Goal: Task Accomplishment & Management: Complete application form

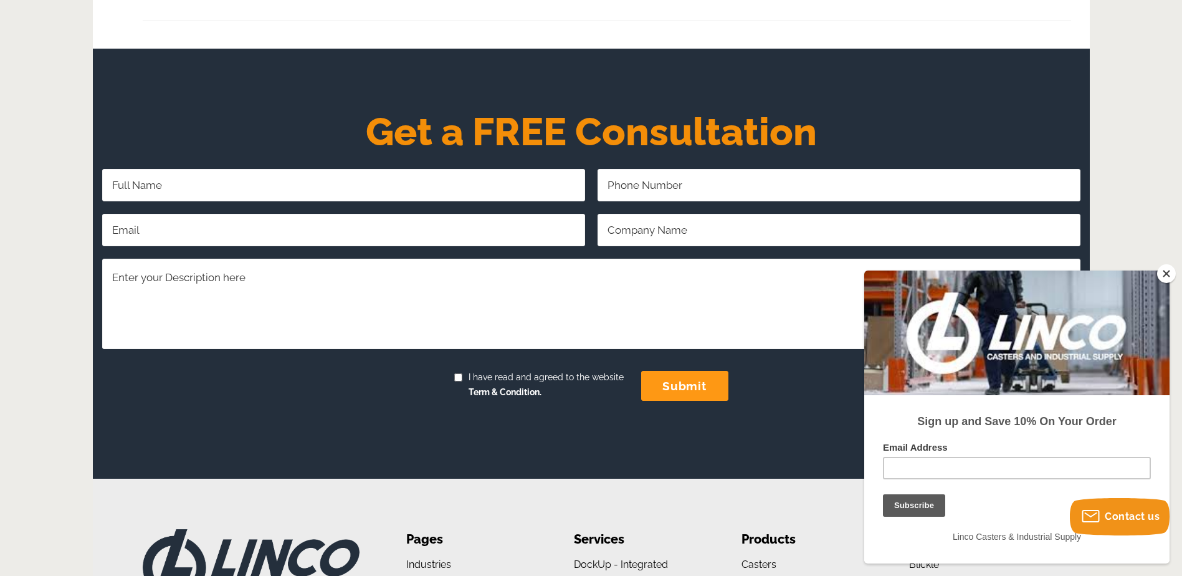
scroll to position [872, 0]
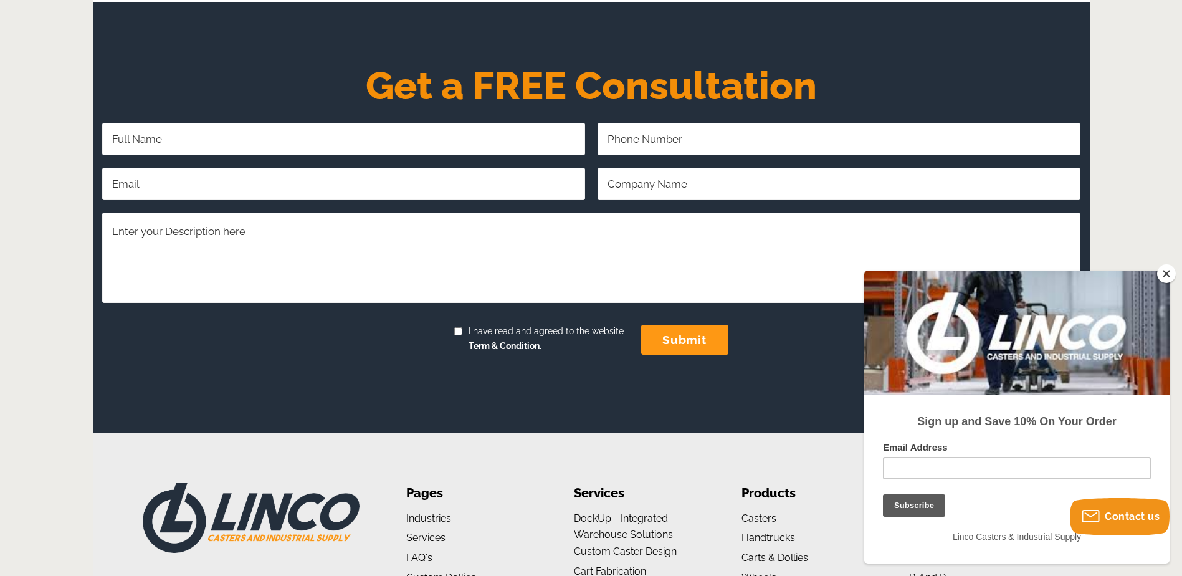
click at [1167, 274] on button "Close" at bounding box center [1166, 273] width 19 height 19
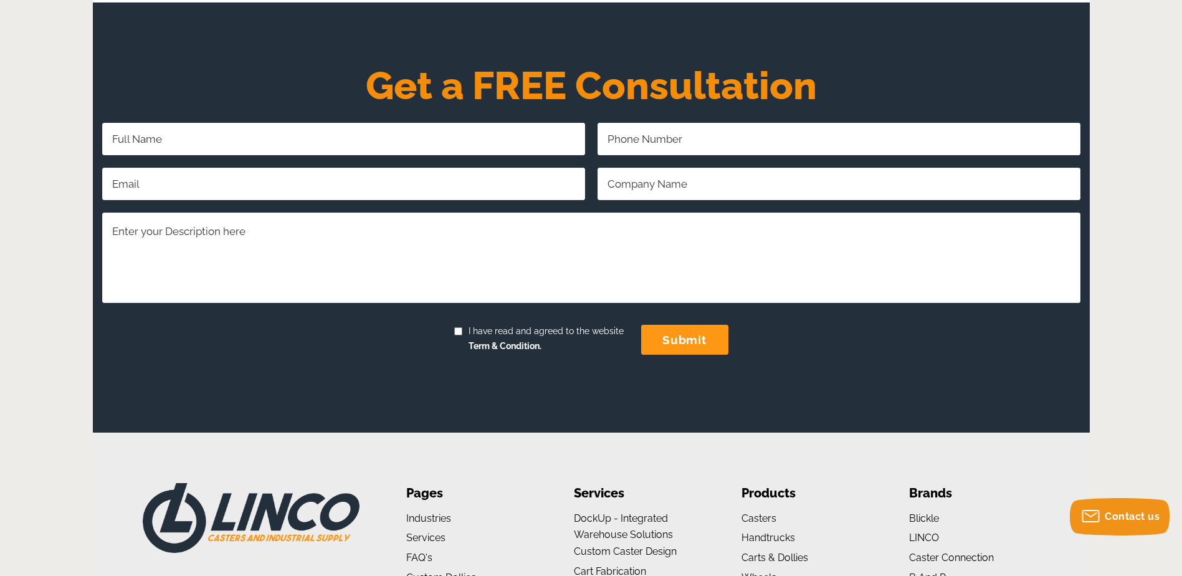
click at [216, 141] on input "Full Name Required" at bounding box center [343, 139] width 483 height 32
type input "[PERSON_NAME]"
type input "2407621204"
type input "[EMAIL_ADDRESS][DOMAIN_NAME]"
type input "Precigen"
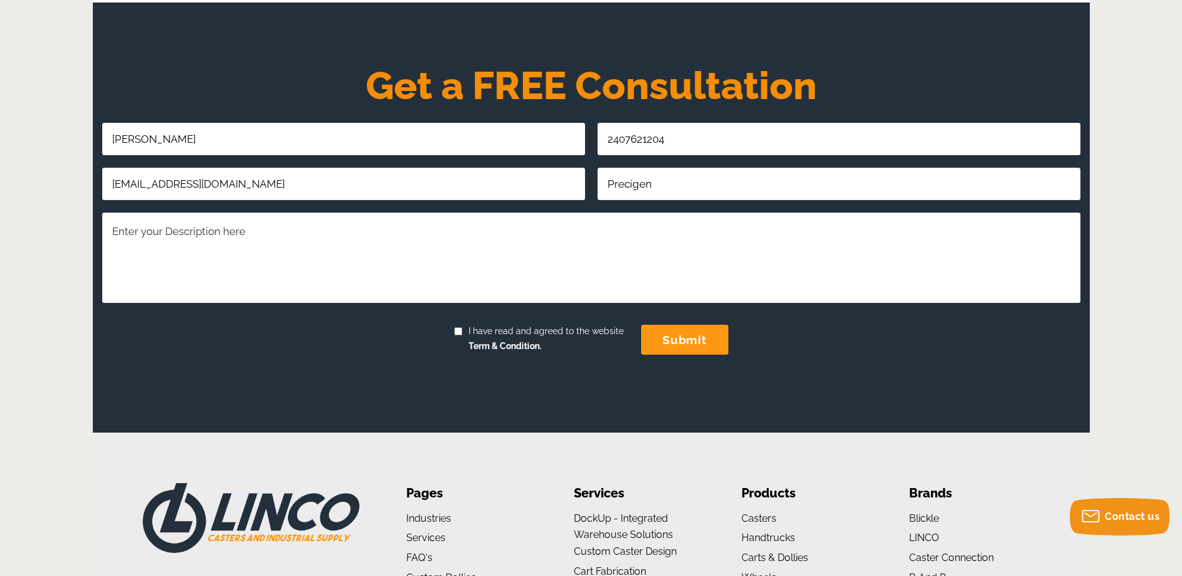
click at [141, 233] on textarea "Comments/Questions Required" at bounding box center [591, 257] width 978 height 90
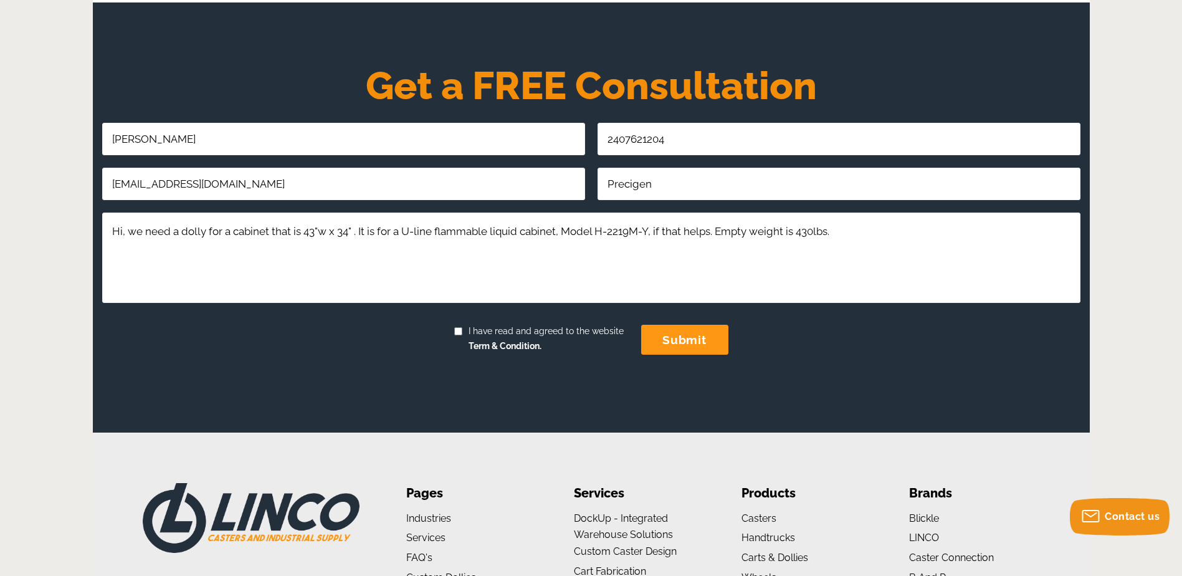
click at [833, 235] on textarea "Hi, we need a dolly for a cabinet that is 43"w x 34" . It is for a U-line flamm…" at bounding box center [591, 257] width 978 height 90
click at [936, 231] on textarea "Hi, we need a dolly for a cabinet that is 43"w x 34" . It is for a U-line flamm…" at bounding box center [591, 257] width 978 height 90
click at [1039, 229] on textarea "Hi, we need a dolly for a cabinet that is 43"w x 34" . It is for a U-line flamm…" at bounding box center [591, 257] width 978 height 90
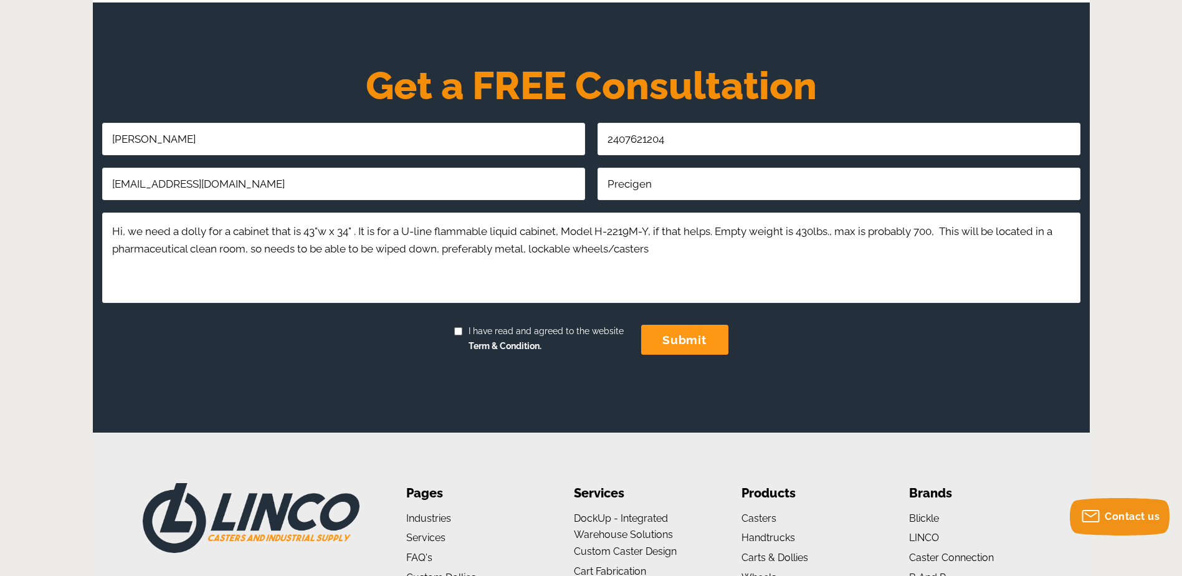
click at [523, 251] on textarea "Hi, we need a dolly for a cabinet that is 43"w x 34" . It is for a U-line flamm…" at bounding box center [591, 257] width 978 height 90
click at [592, 251] on textarea "Hi, we need a dolly for a cabinet that is 43"w x 34". It is for a U-line flamma…" at bounding box center [591, 257] width 978 height 90
click at [766, 252] on textarea "Hi, we need a dolly for a cabinet that is 43"w x 34". It is for a U-line flamma…" at bounding box center [591, 257] width 978 height 90
click at [204, 231] on textarea "Hi, we need a dolly for a cabinet that is 43"w x 34". It is for a U-line flamma…" at bounding box center [591, 257] width 978 height 90
click at [227, 231] on textarea "Hi, we need a dolly for a cabinet that is 43"w x 34". It is for a U-line flamma…" at bounding box center [591, 257] width 978 height 90
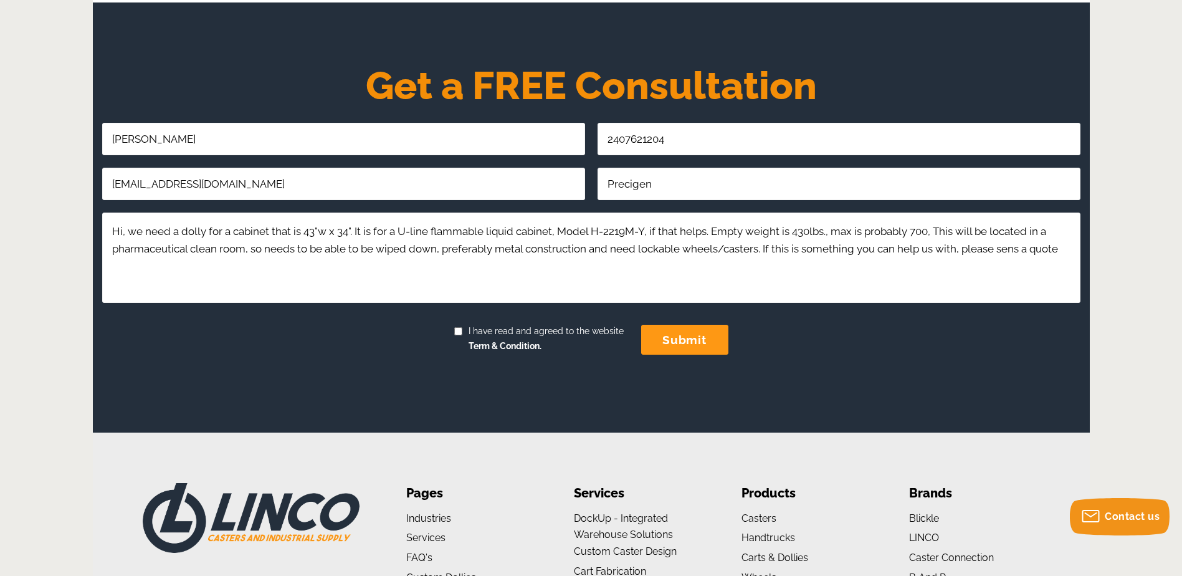
drag, startPoint x: 219, startPoint y: 231, endPoint x: 209, endPoint y: 232, distance: 10.7
click at [209, 232] on textarea "Hi, we need a dolly for a cabinet that is 43"w x 34". It is for a U-line flamma…" at bounding box center [591, 257] width 978 height 90
click at [147, 269] on textarea "Hi, we need a dolly to hold a cabinet that is 43"w x 34". It is for a U-line fl…" at bounding box center [591, 257] width 978 height 90
type textarea "Hi, we need a dolly to hold a cabinet that is 43"w x 34". It is for a U-line fl…"
click at [458, 334] on input "I have read and agreed to the website Term & Condition." at bounding box center [458, 331] width 8 height 8
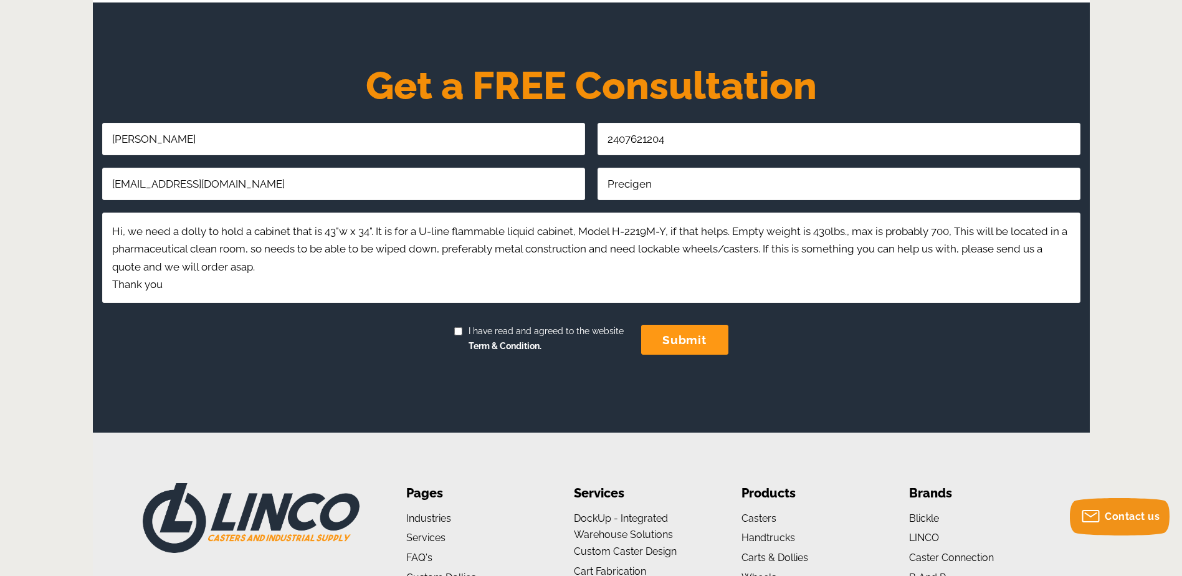
checkbox input "true"
click at [693, 341] on input "submit" at bounding box center [684, 340] width 87 height 30
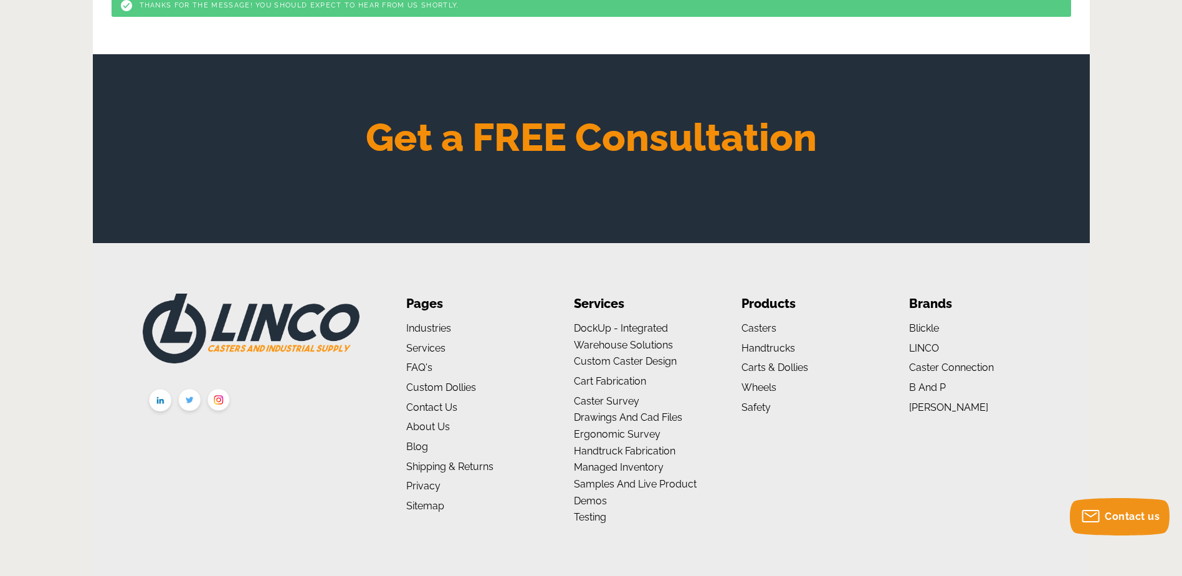
scroll to position [374, 0]
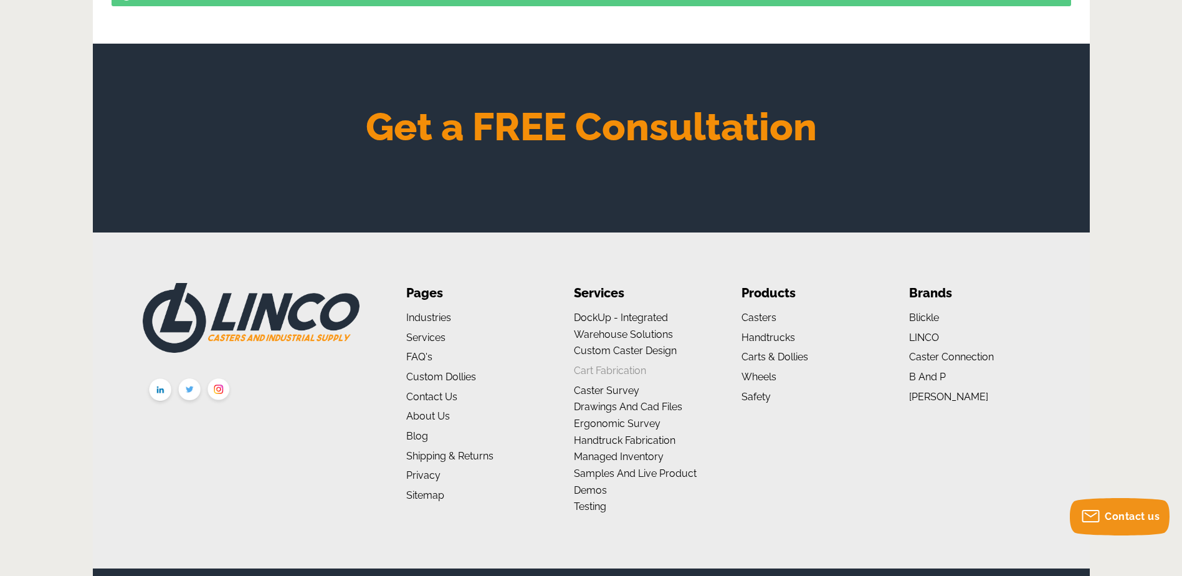
click at [605, 369] on link "Cart Fabrication" at bounding box center [610, 371] width 72 height 12
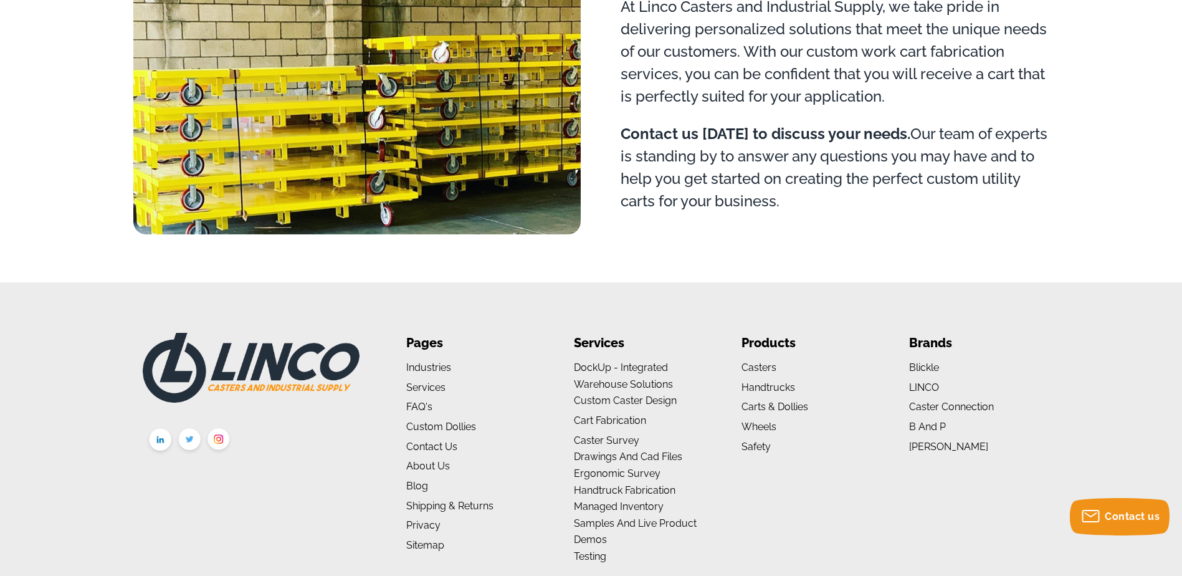
scroll to position [1122, 0]
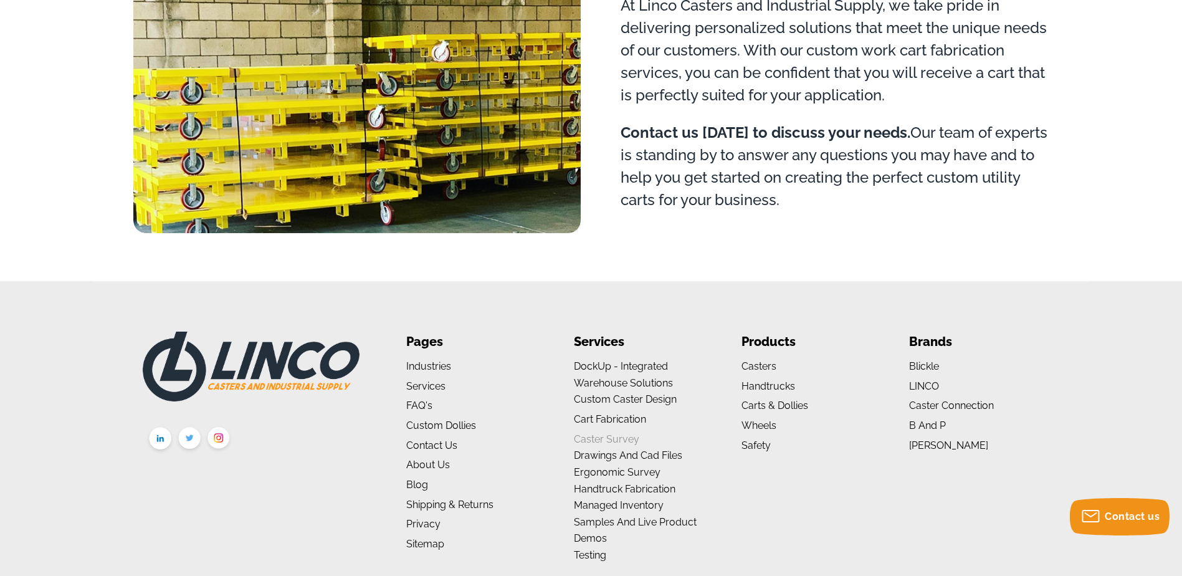
click at [620, 441] on link "Caster Survey" at bounding box center [606, 439] width 65 height 12
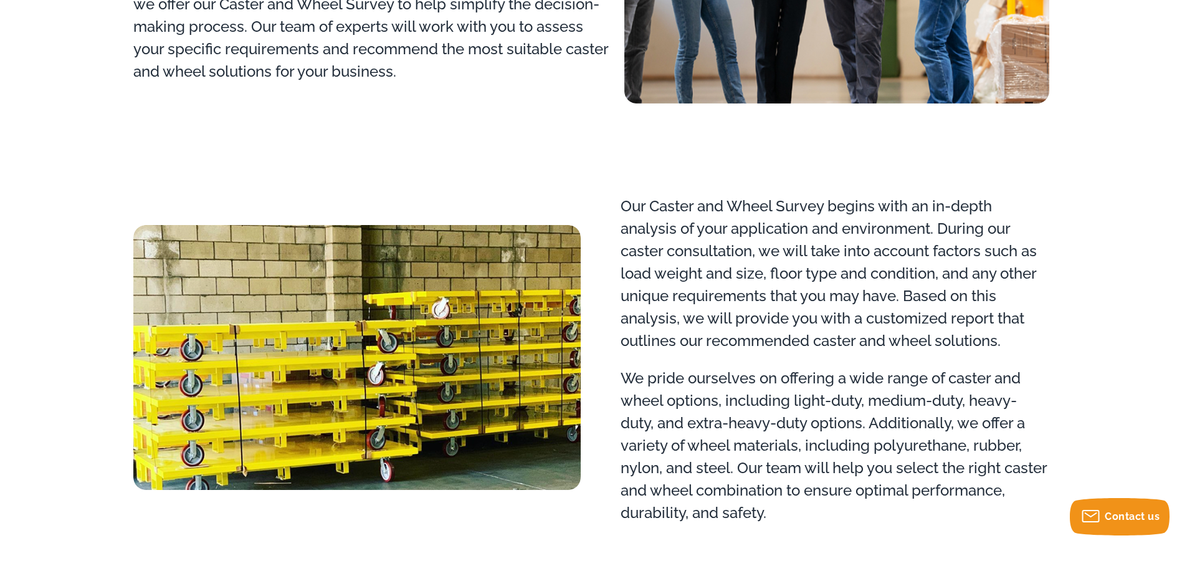
scroll to position [935, 0]
